Goal: Task Accomplishment & Management: Manage account settings

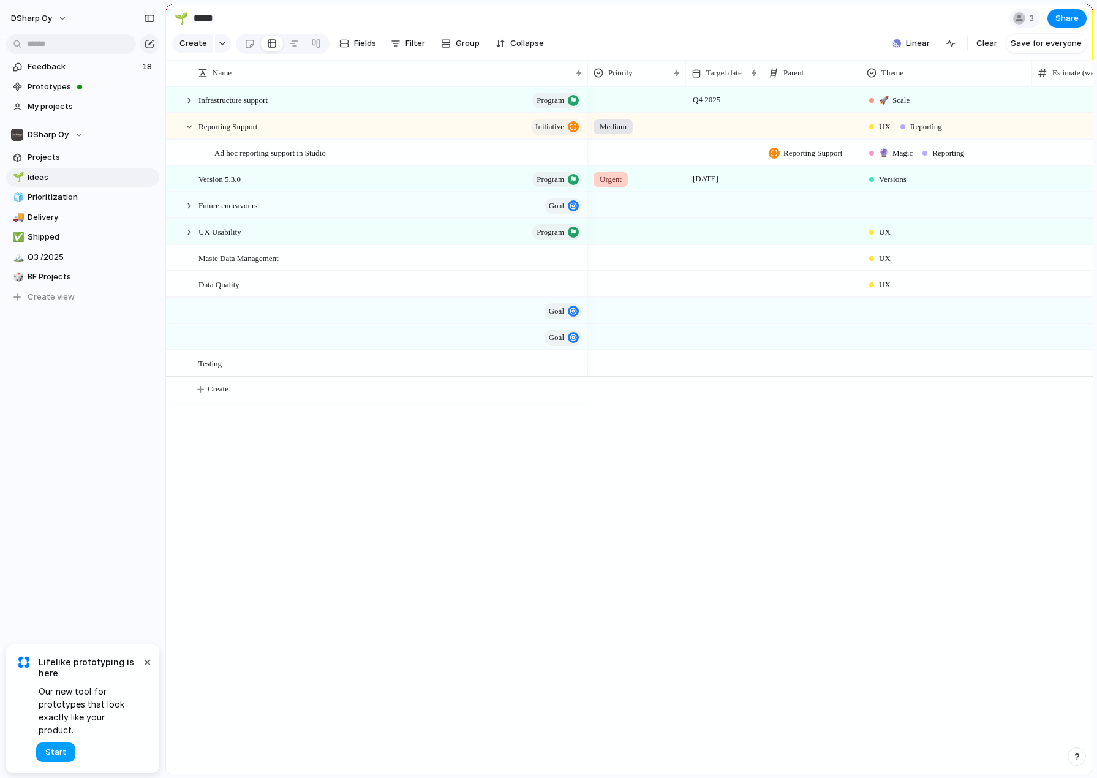
click at [58, 753] on span "Start" at bounding box center [55, 752] width 21 height 12
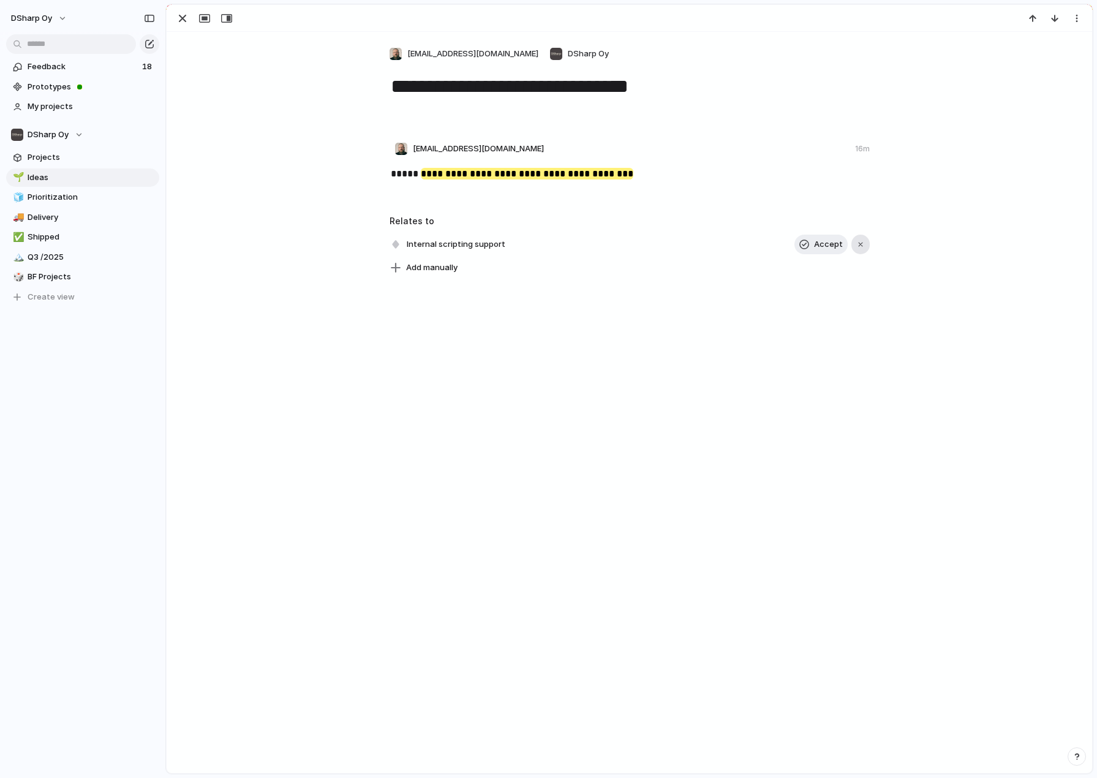
click at [858, 243] on div "button" at bounding box center [860, 244] width 9 height 9
click at [1078, 17] on div "button" at bounding box center [1077, 18] width 10 height 10
click at [1056, 44] on span "Delete" at bounding box center [1046, 44] width 26 height 12
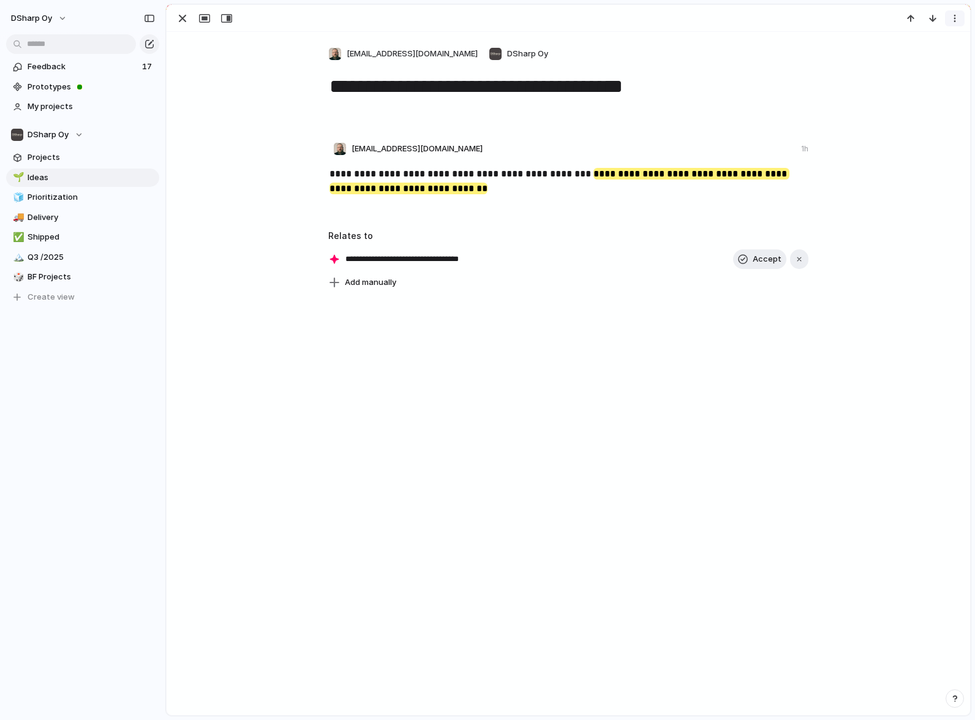
click at [955, 22] on div "button" at bounding box center [955, 18] width 10 height 10
click at [926, 42] on span "Delete" at bounding box center [923, 44] width 26 height 12
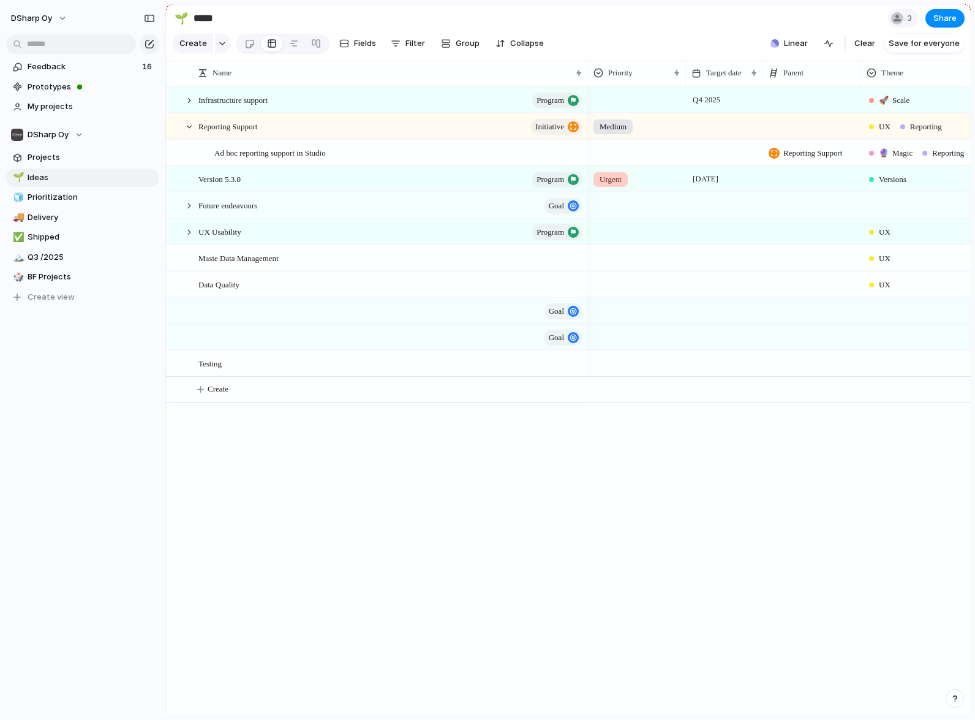
click at [927, 466] on div "Q4 2025 🚀 Scale Medium UX Reporting Reporting Support 🔮 Magic Reporting Urgent …" at bounding box center [779, 400] width 383 height 629
